Goal: Task Accomplishment & Management: Manage account settings

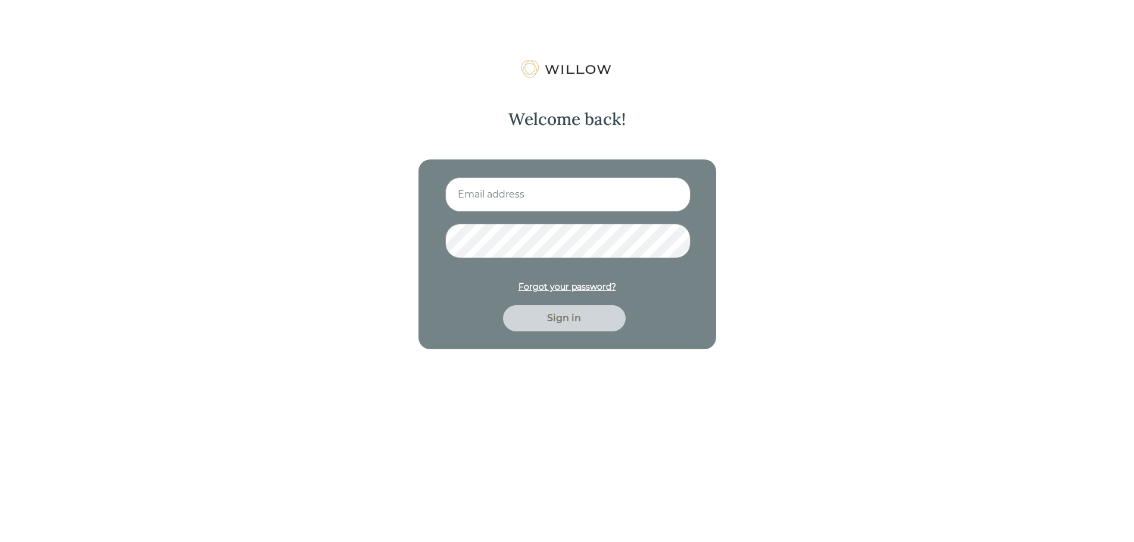
click at [561, 196] on input at bounding box center [567, 194] width 245 height 35
type input "[PERSON_NAME][EMAIL_ADDRESS][DOMAIN_NAME]"
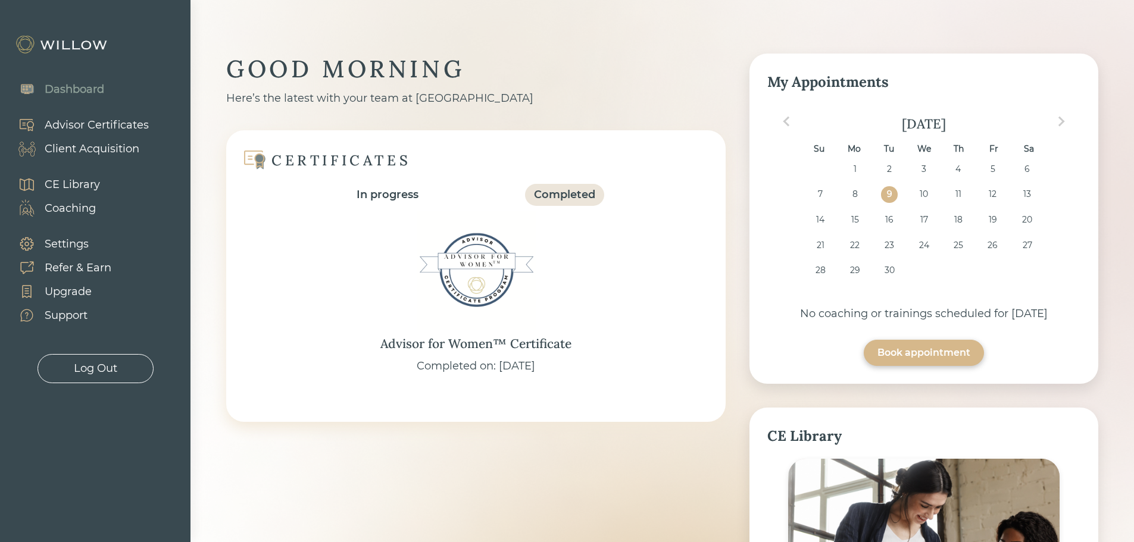
click at [93, 146] on div "Client Acquisition" at bounding box center [92, 149] width 95 height 16
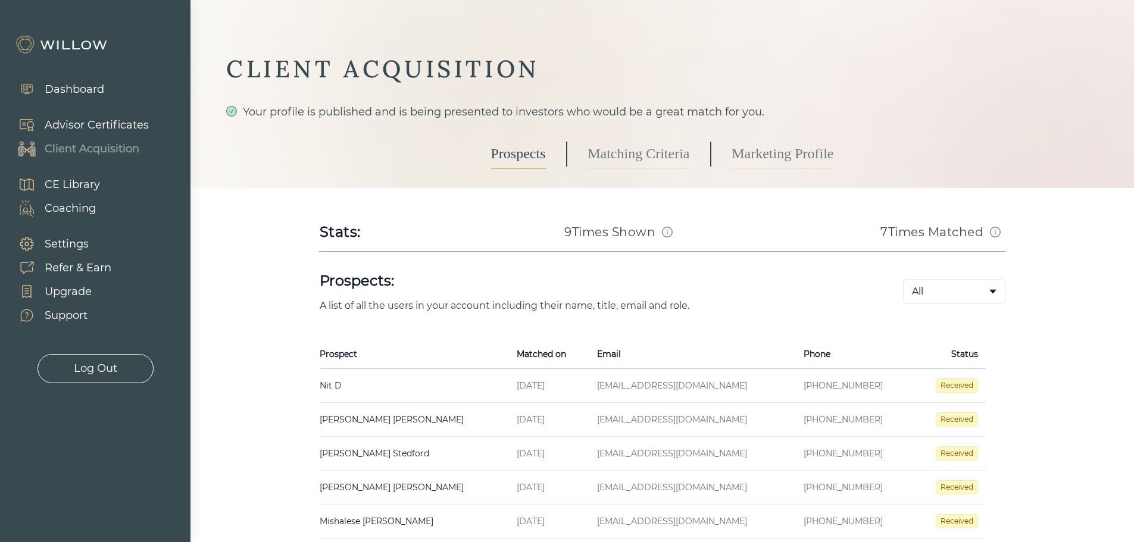
click at [82, 242] on div "Settings" at bounding box center [67, 244] width 44 height 16
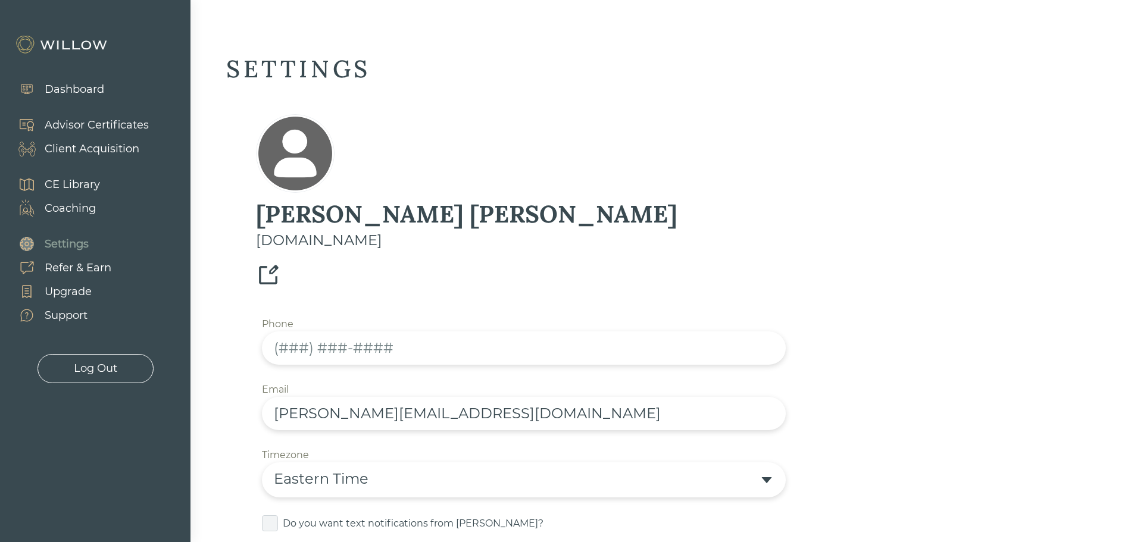
click at [85, 94] on div "Dashboard" at bounding box center [75, 90] width 60 height 16
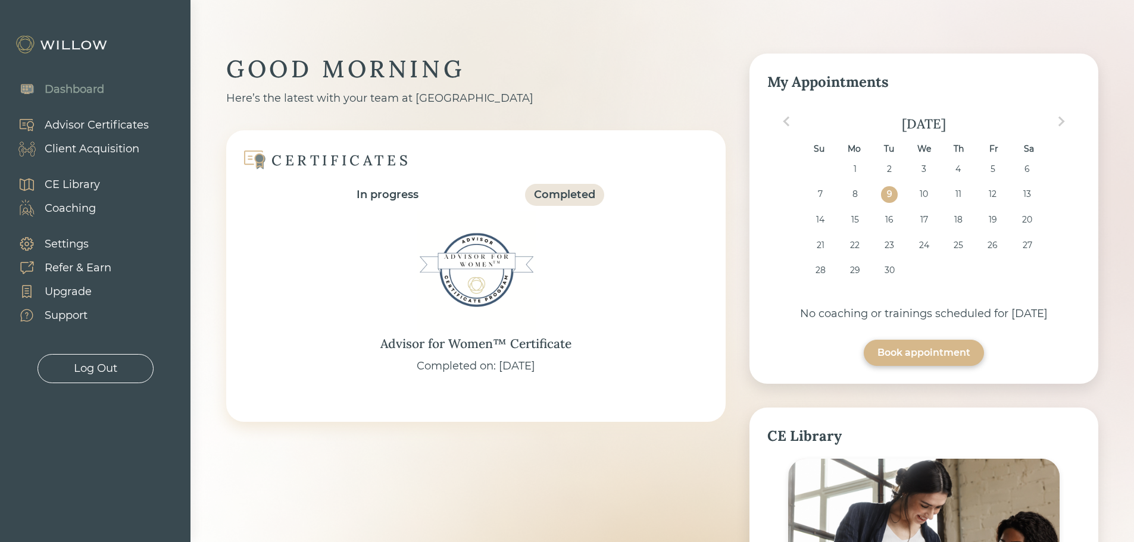
click at [84, 124] on div "Advisor Certificates" at bounding box center [97, 125] width 104 height 16
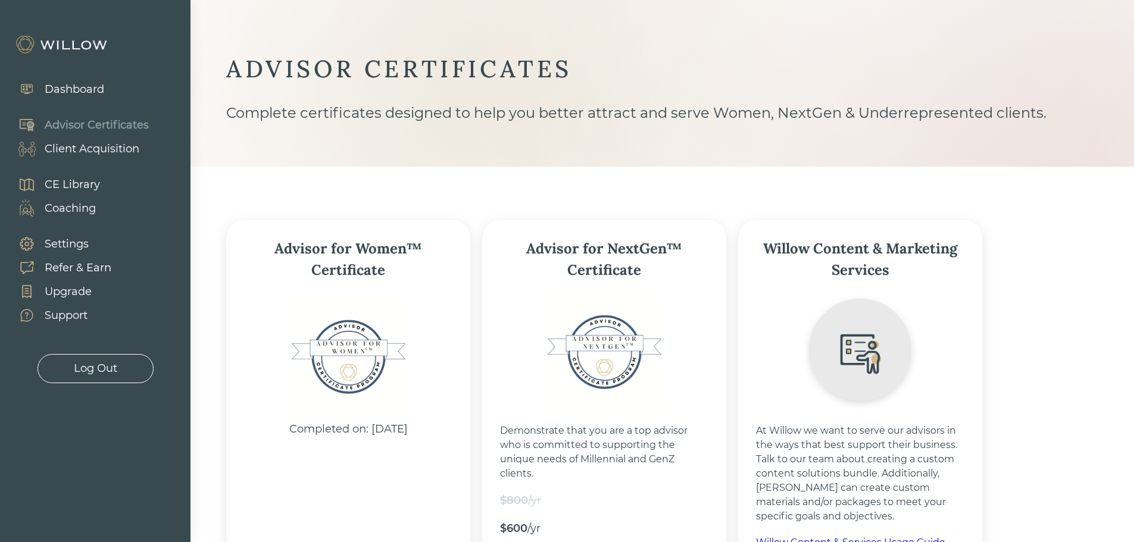
click at [116, 152] on div "Client Acquisition" at bounding box center [92, 149] width 95 height 16
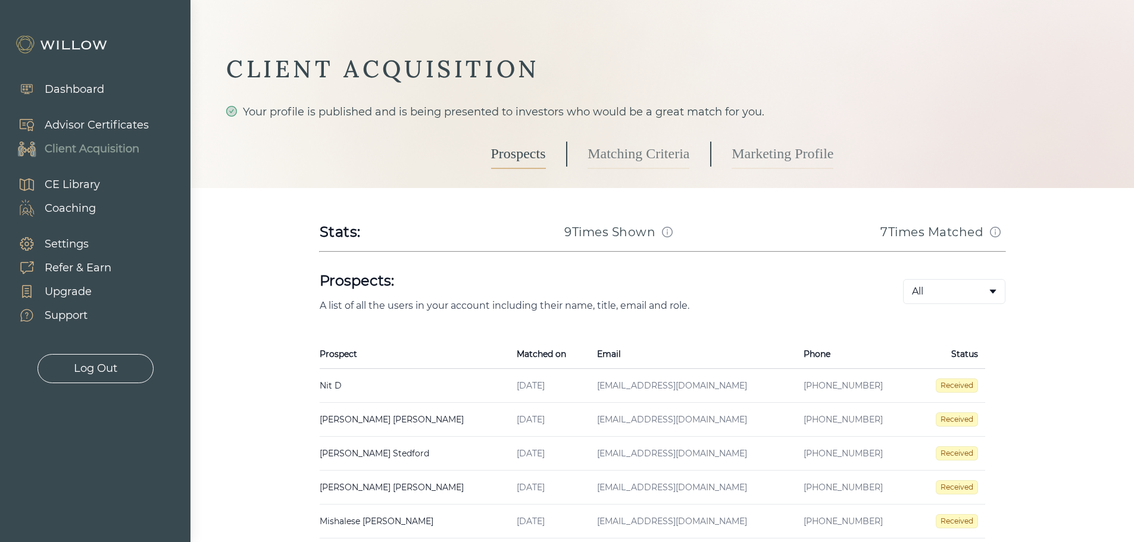
click at [593, 157] on link "Matching Criteria" at bounding box center [639, 154] width 102 height 30
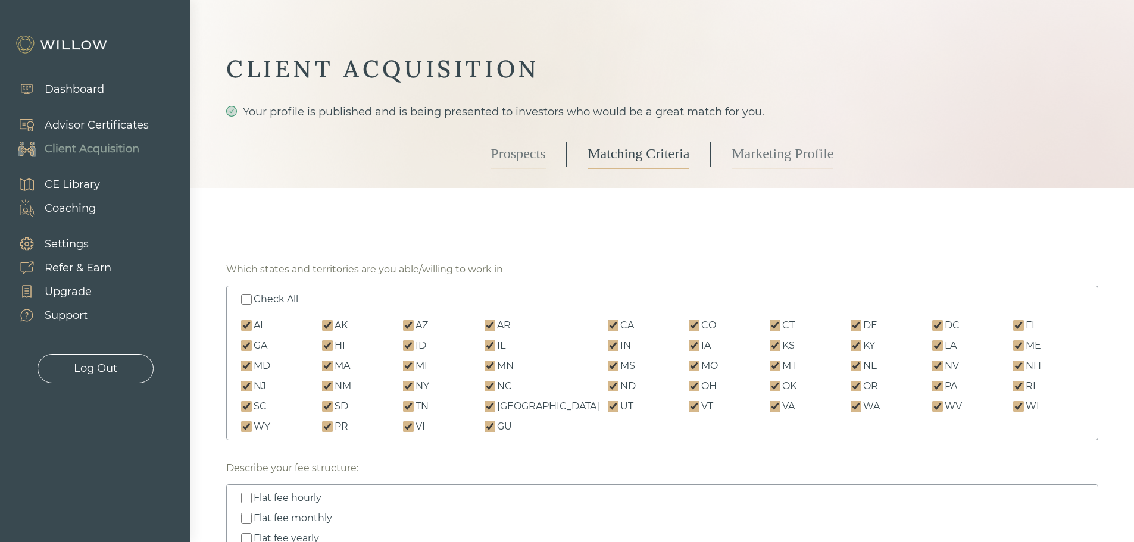
click at [822, 170] on div "Prospects Matching Criteria Marketing Profile" at bounding box center [662, 154] width 343 height 68
click at [790, 154] on link "Marketing Profile" at bounding box center [783, 154] width 102 height 30
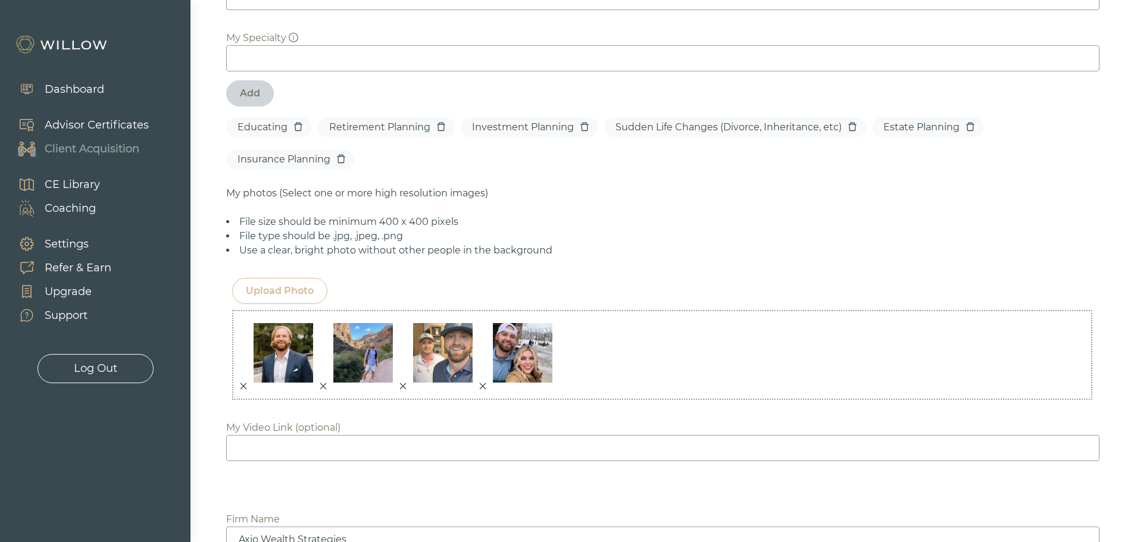
scroll to position [834, 0]
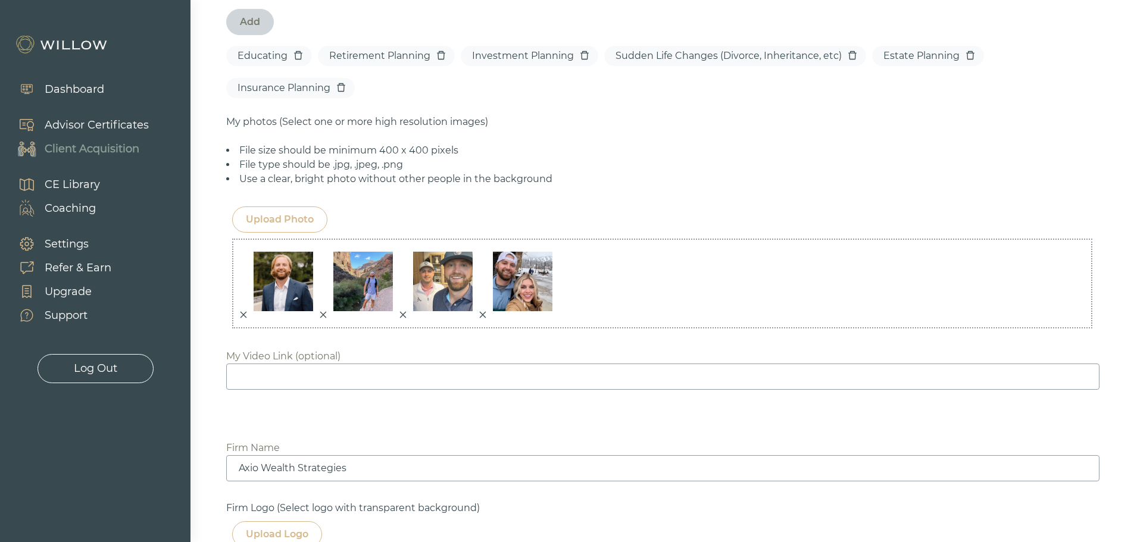
click at [484, 314] on icon "close" at bounding box center [483, 315] width 8 height 8
click at [285, 223] on div "Upload Photo" at bounding box center [280, 220] width 68 height 14
click at [309, 216] on div "Upload Photo" at bounding box center [280, 220] width 68 height 14
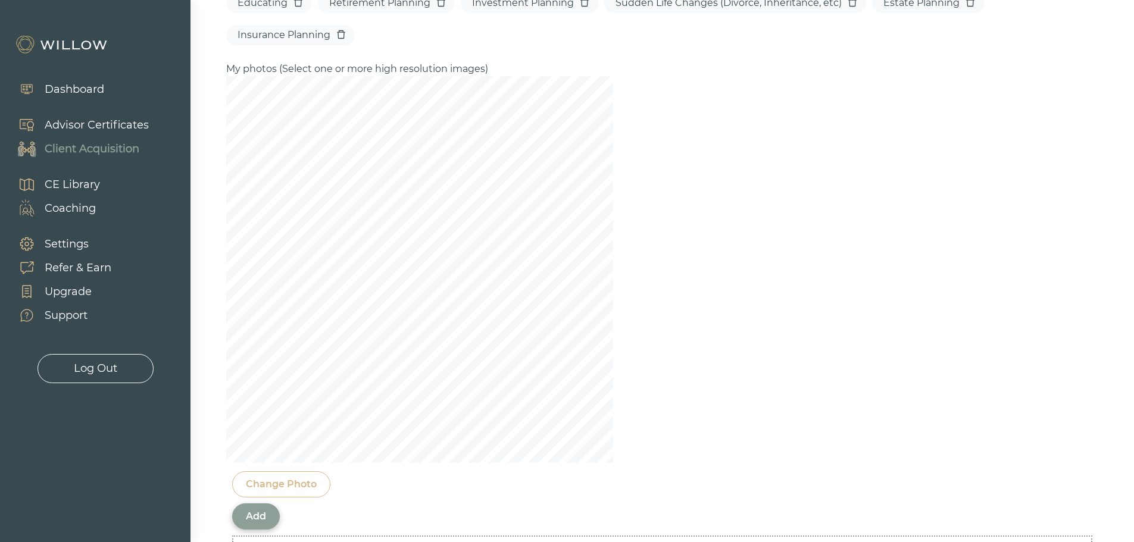
scroll to position [953, 0]
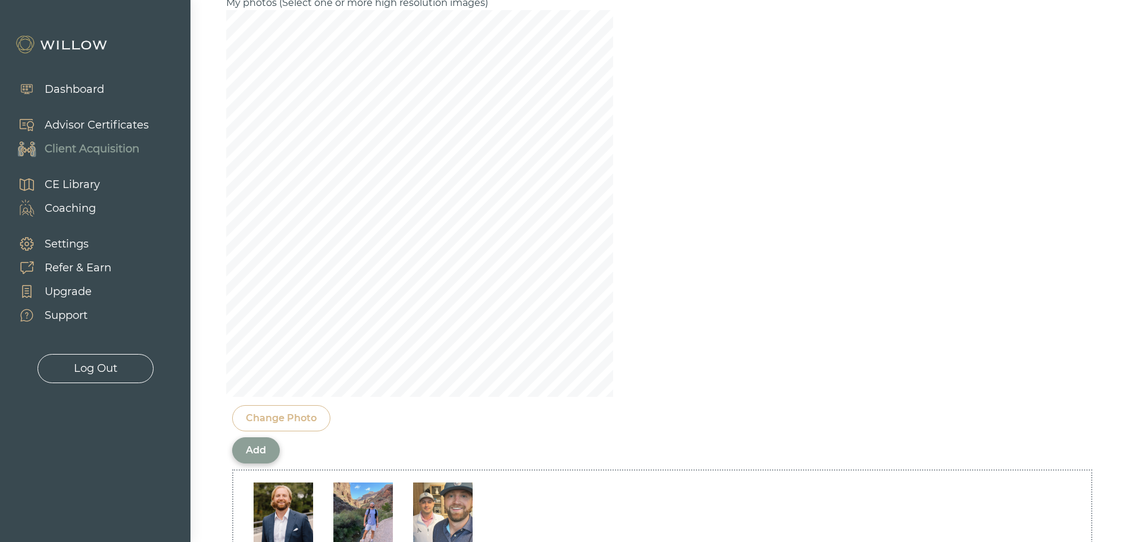
click at [311, 417] on div "Change Photo" at bounding box center [281, 418] width 71 height 14
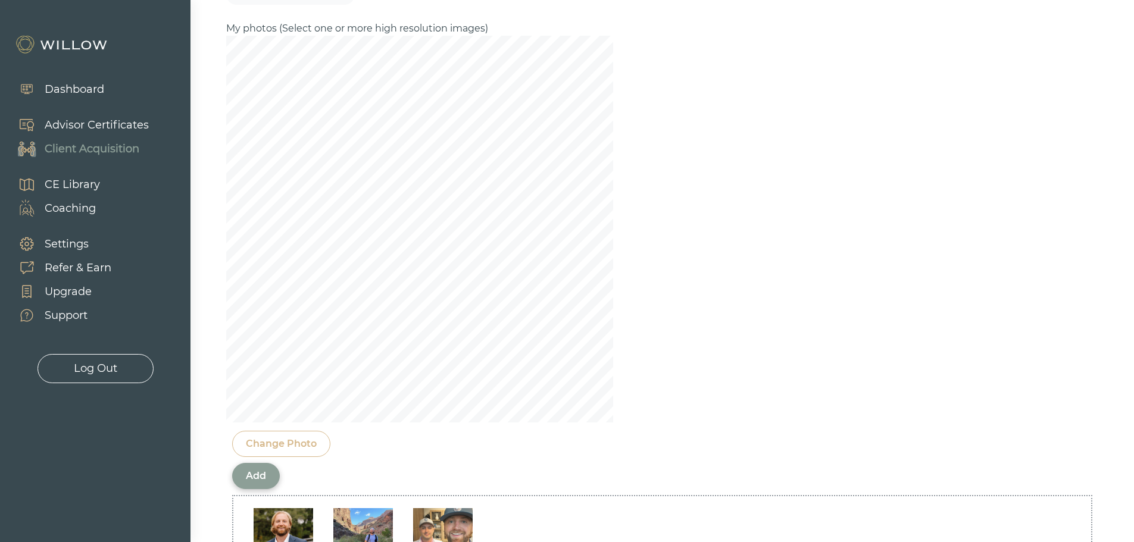
scroll to position [1072, 0]
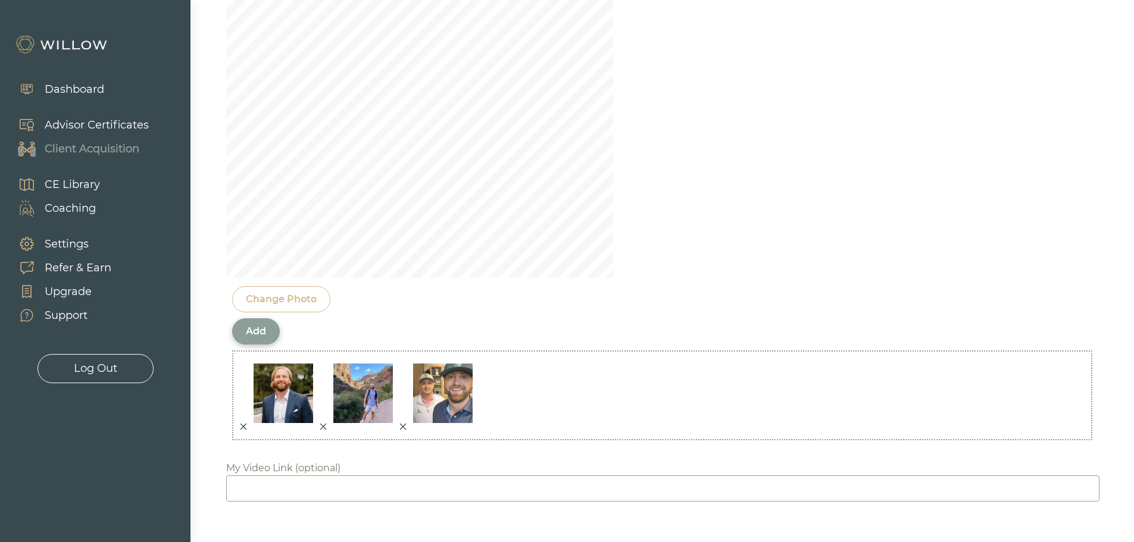
click at [274, 299] on div "Change Photo" at bounding box center [281, 299] width 71 height 14
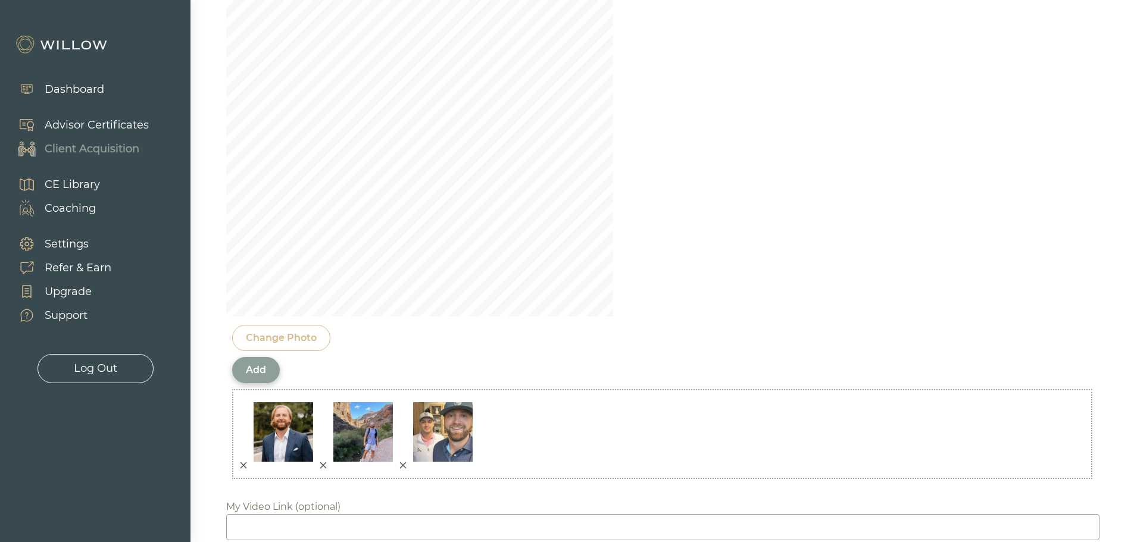
scroll to position [953, 0]
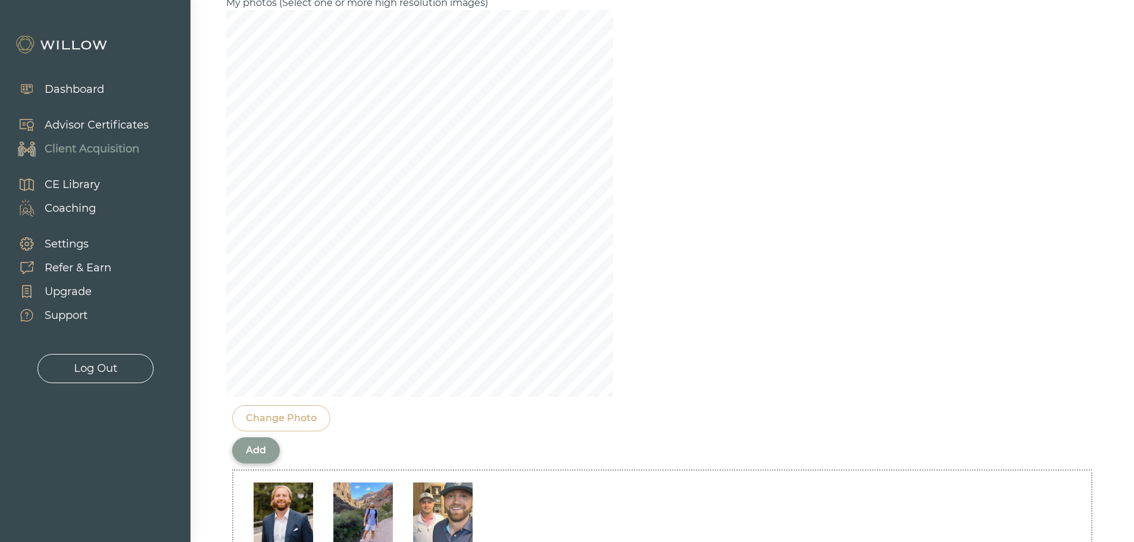
click at [272, 444] on div "Add" at bounding box center [256, 451] width 48 height 26
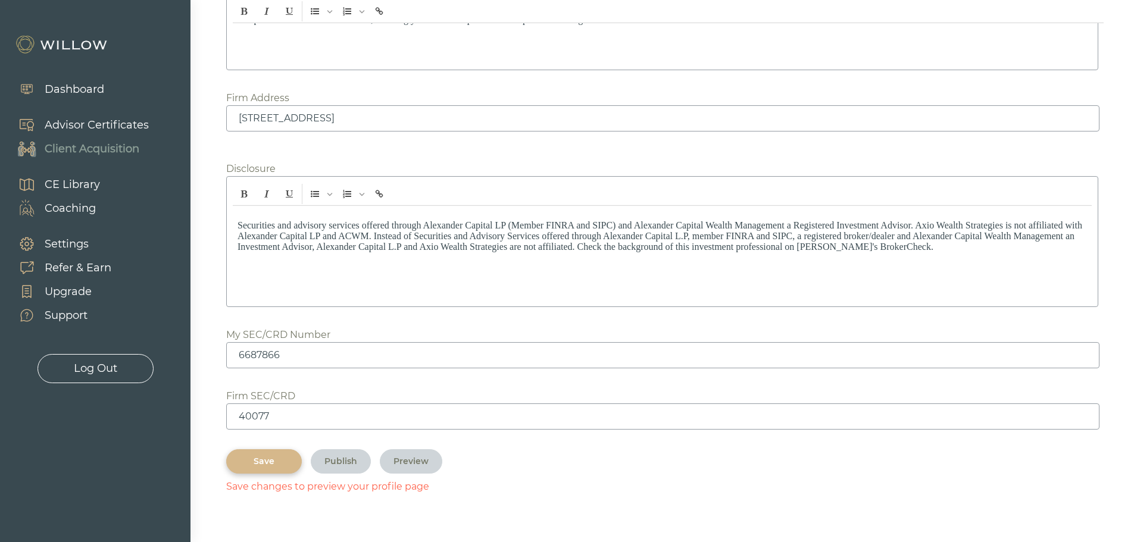
scroll to position [1577, 0]
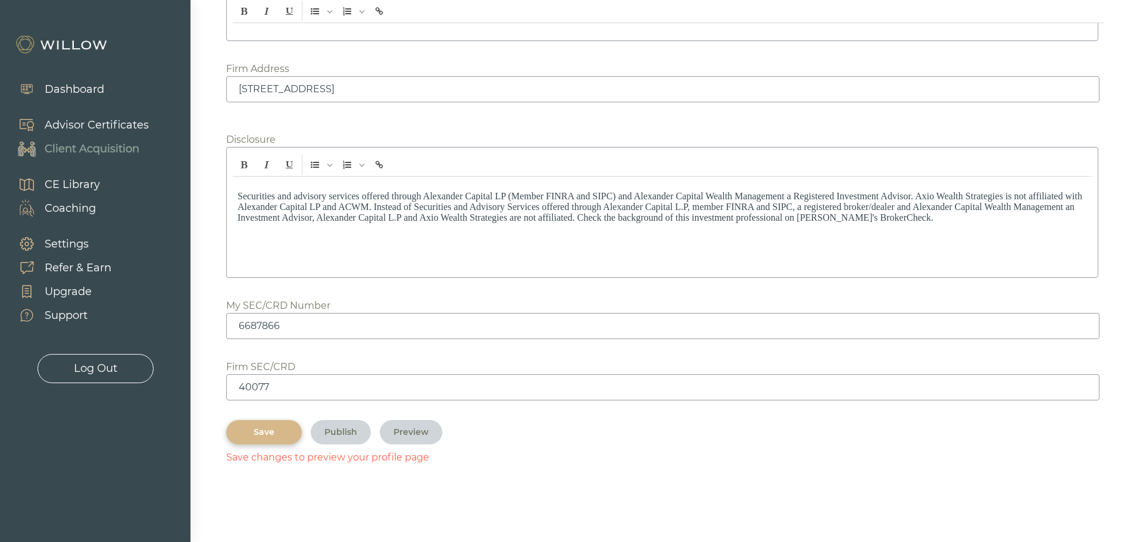
click at [284, 433] on div "Save" at bounding box center [264, 432] width 48 height 13
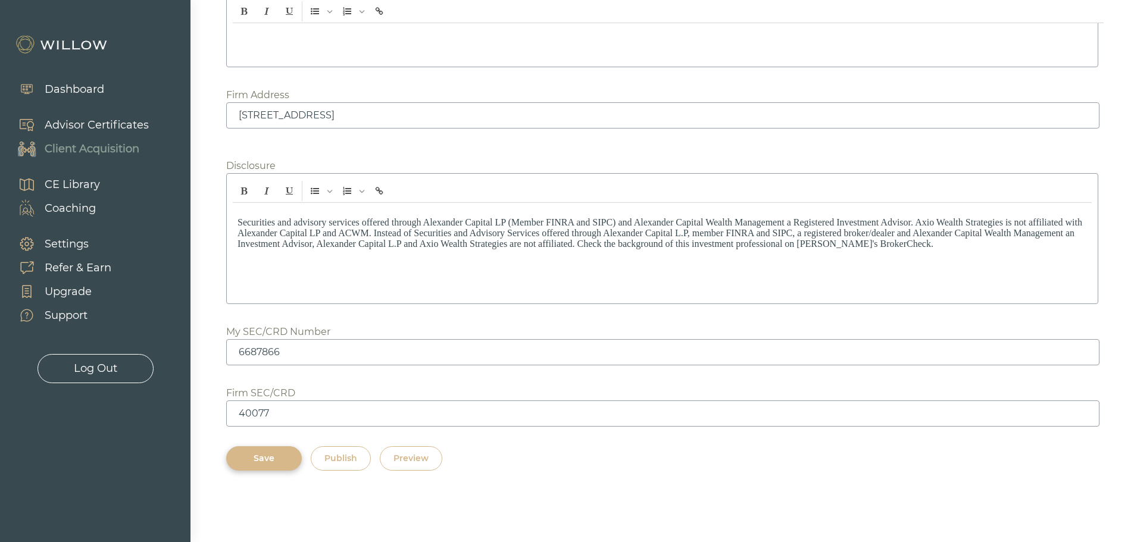
scroll to position [1551, 0]
click at [332, 457] on div "Publish" at bounding box center [341, 459] width 33 height 13
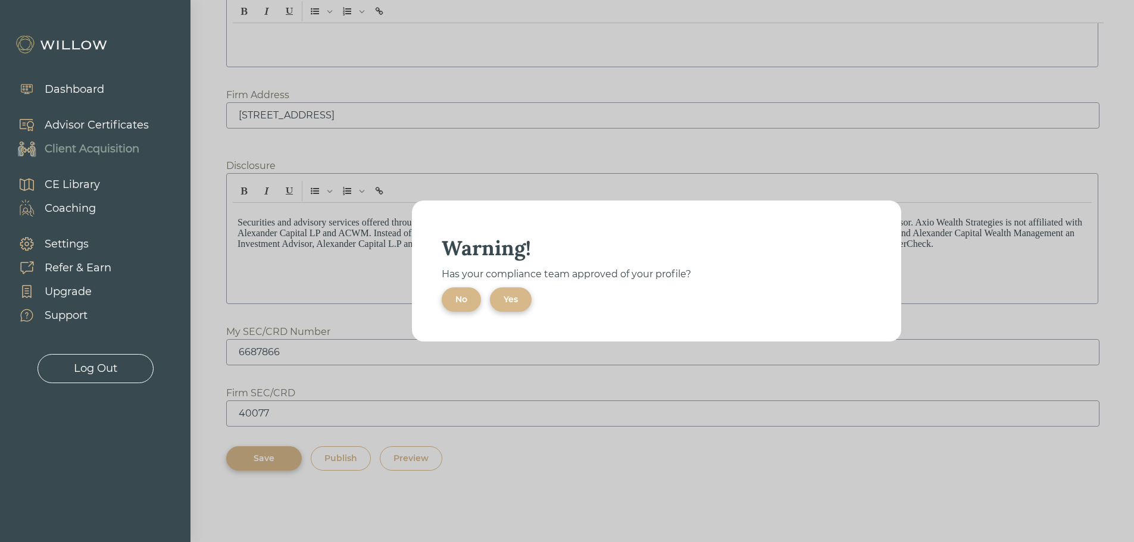
click at [503, 302] on button "Yes" at bounding box center [511, 300] width 42 height 24
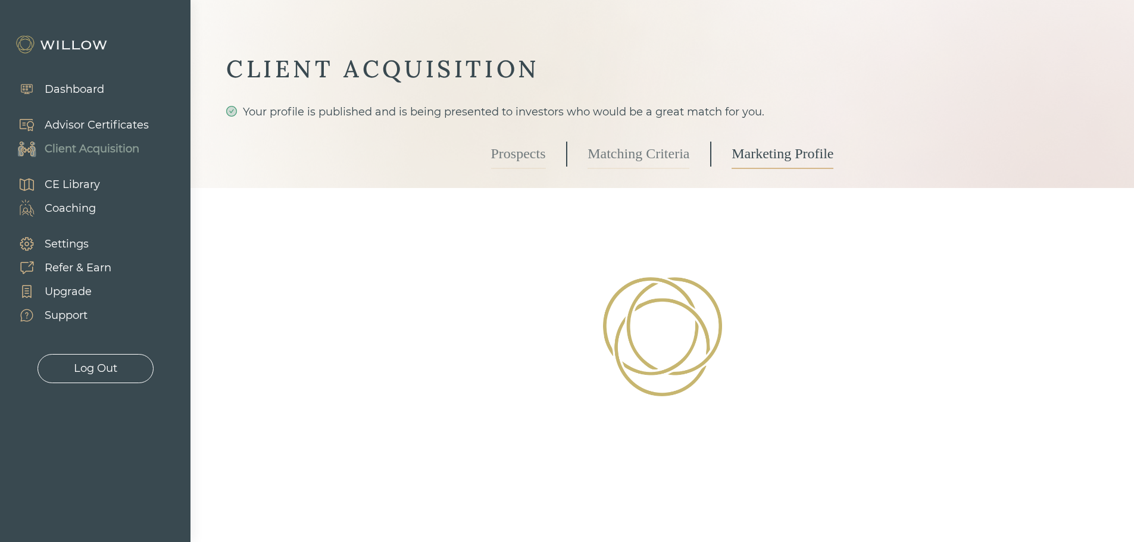
scroll to position [0, 0]
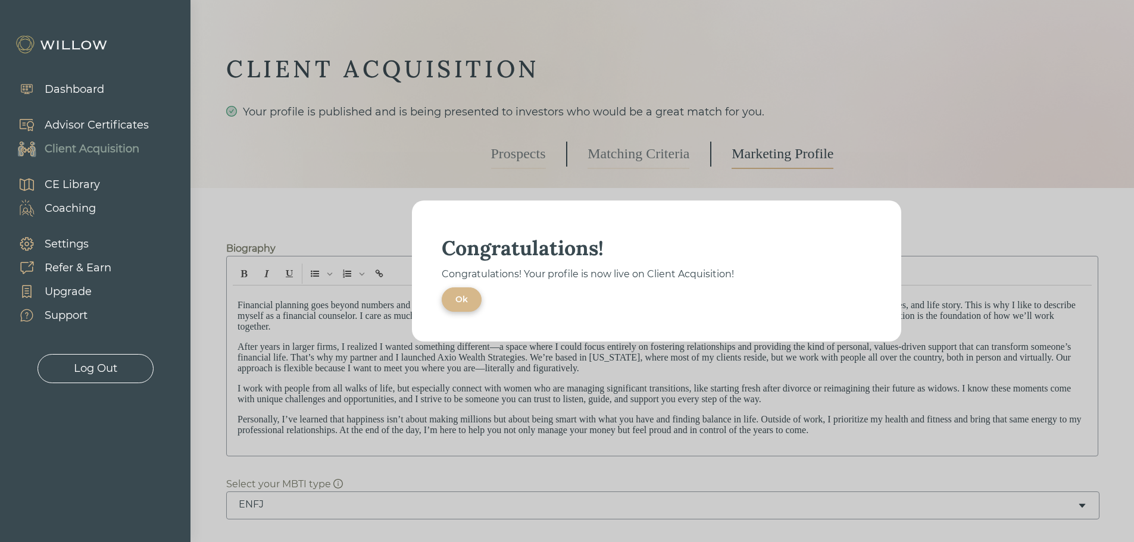
click at [479, 306] on button "Ok" at bounding box center [462, 300] width 40 height 24
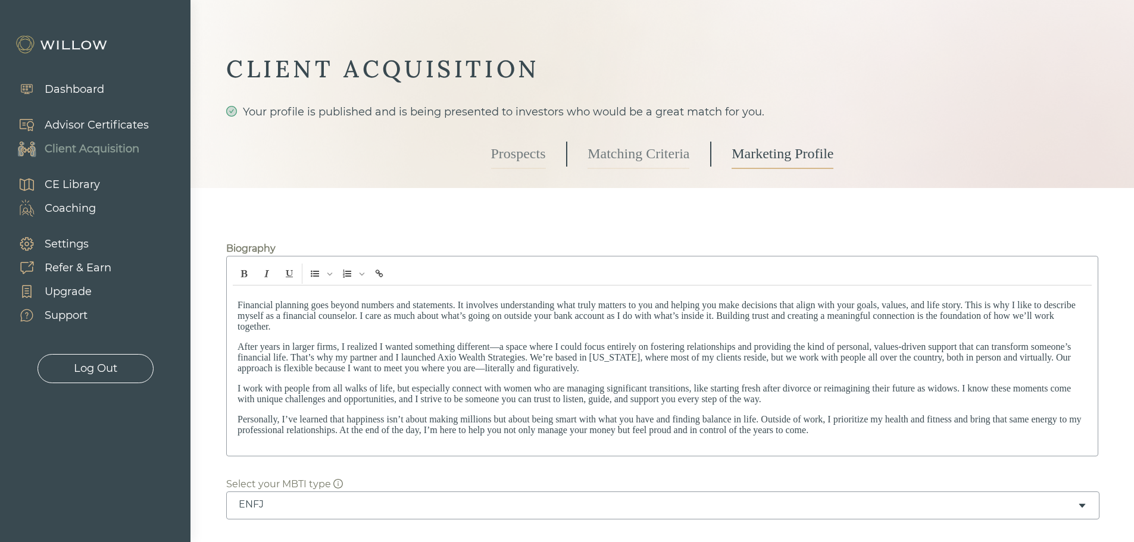
click at [645, 160] on link "Matching Criteria" at bounding box center [639, 154] width 102 height 30
